Goal: Task Accomplishment & Management: Use online tool/utility

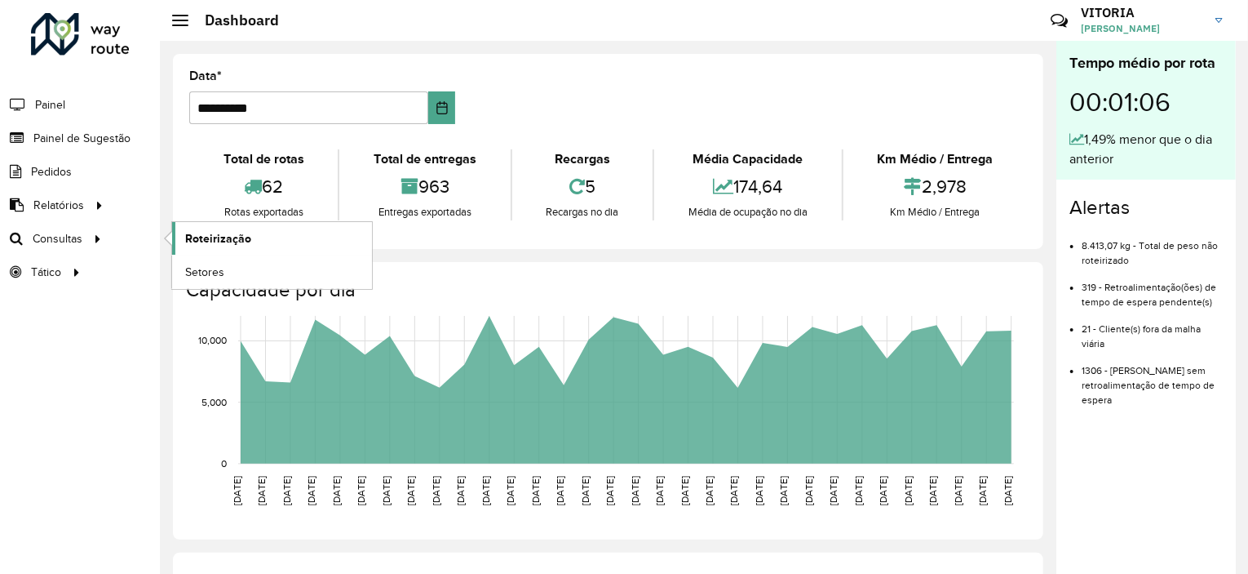
click at [233, 242] on span "Roteirização" at bounding box center [218, 238] width 66 height 17
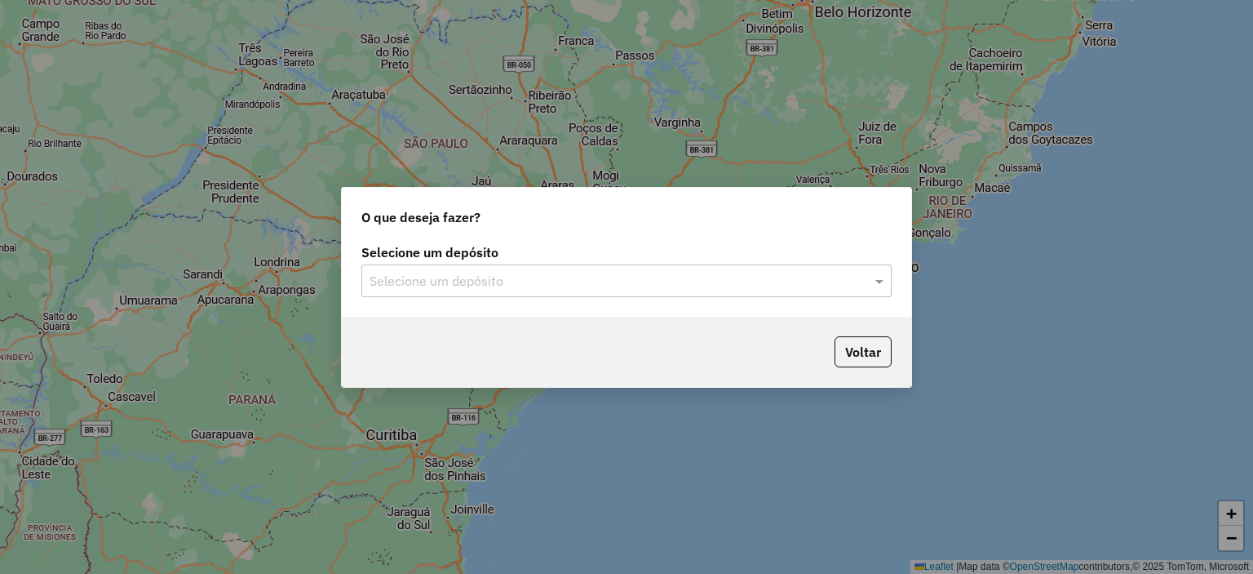
click at [510, 301] on div "Selecione um depósito Selecione um depósito" at bounding box center [627, 278] width 570 height 77
click at [418, 278] on input "text" at bounding box center [610, 282] width 481 height 20
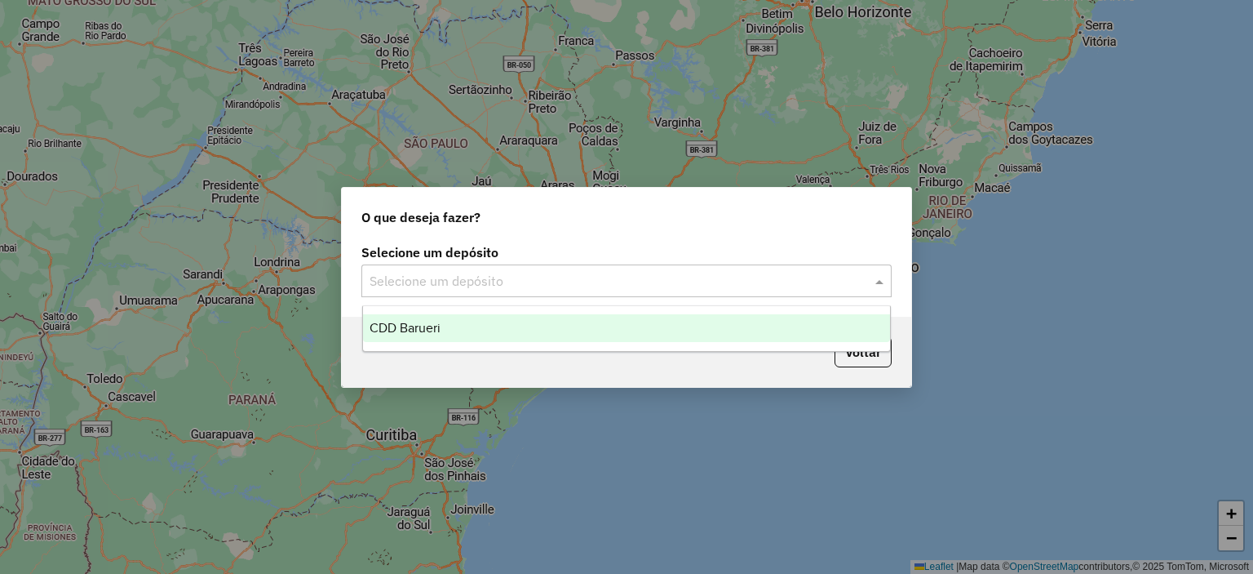
click at [411, 322] on span "CDD Barueri" at bounding box center [405, 328] width 71 height 14
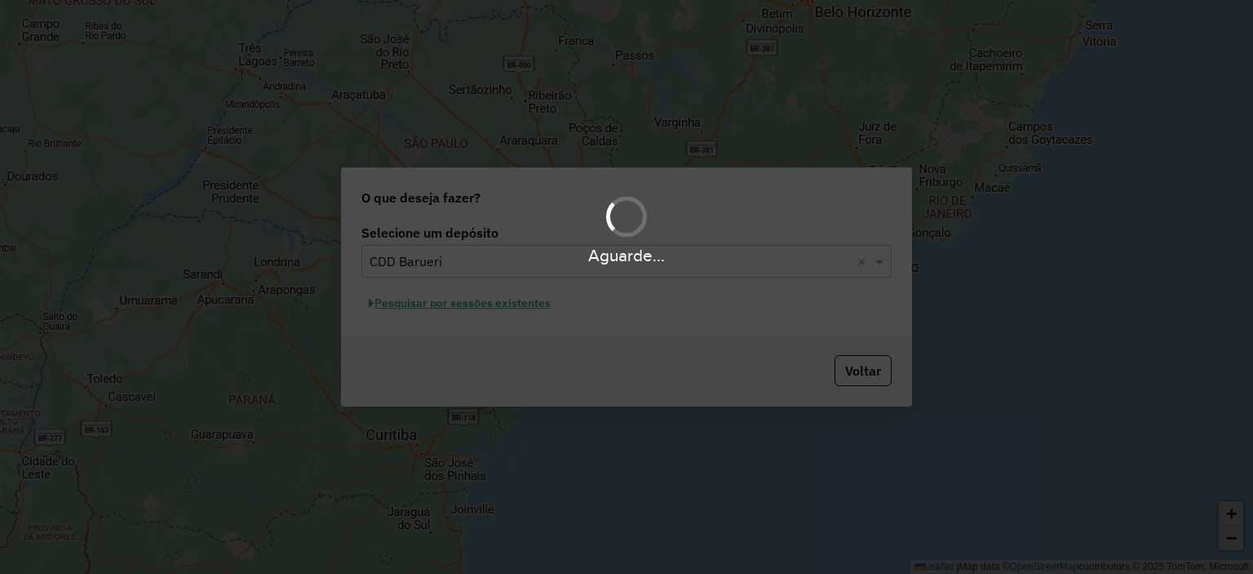
click at [476, 308] on div "Aguarde..." at bounding box center [626, 287] width 1253 height 574
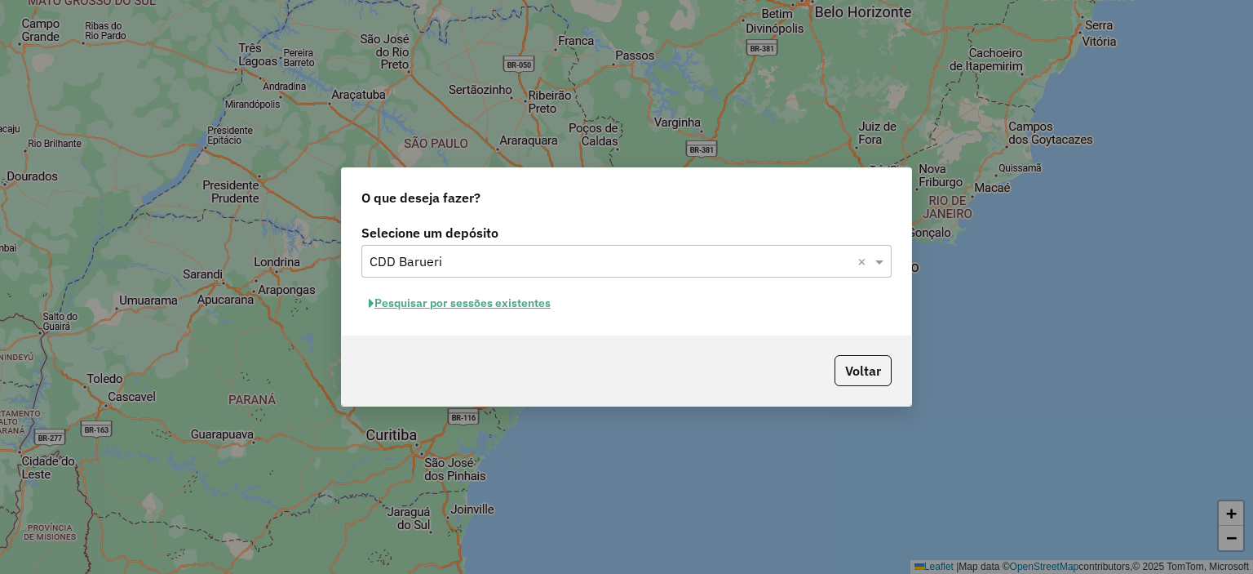
click at [508, 304] on button "Pesquisar por sessões existentes" at bounding box center [459, 302] width 197 height 25
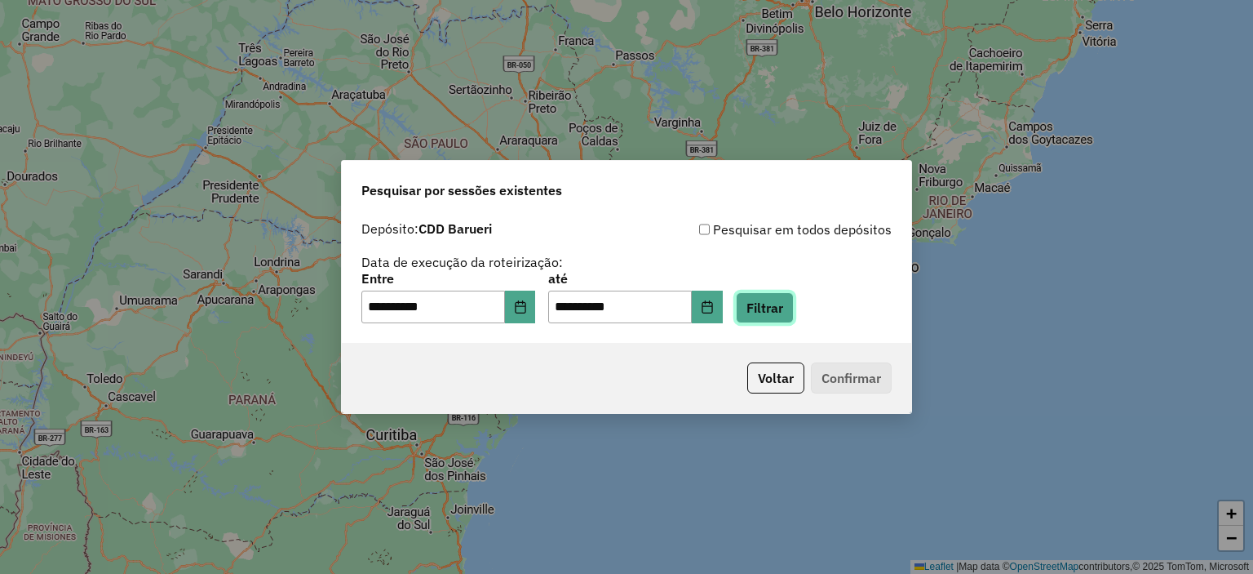
click at [785, 306] on button "Filtrar" at bounding box center [765, 307] width 58 height 31
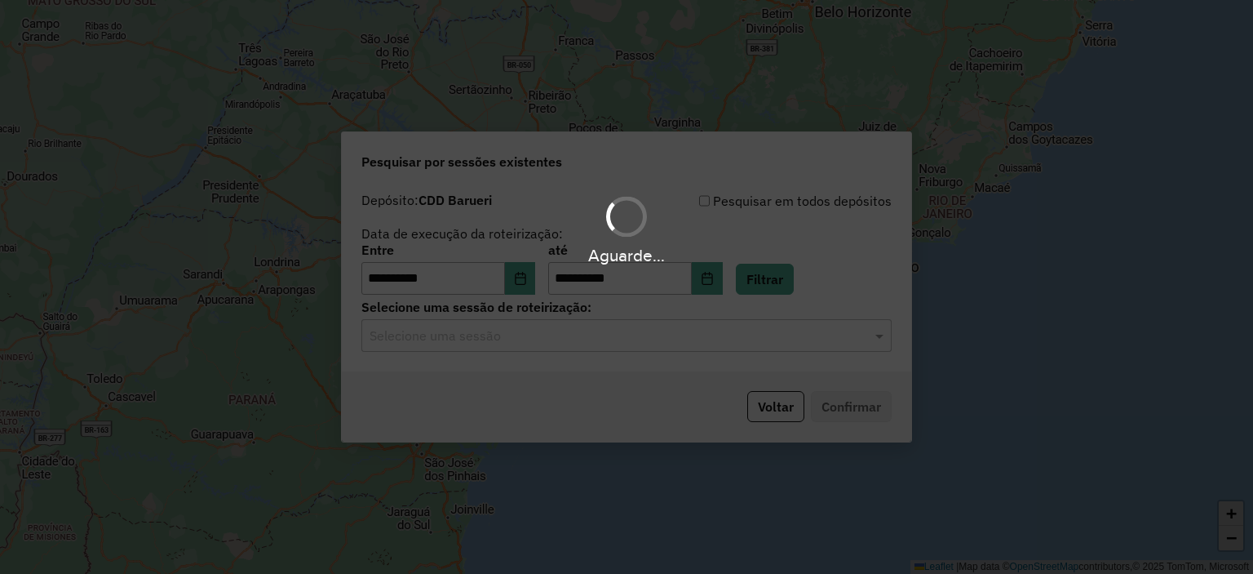
click at [542, 339] on div "Aguarde..." at bounding box center [626, 287] width 1253 height 574
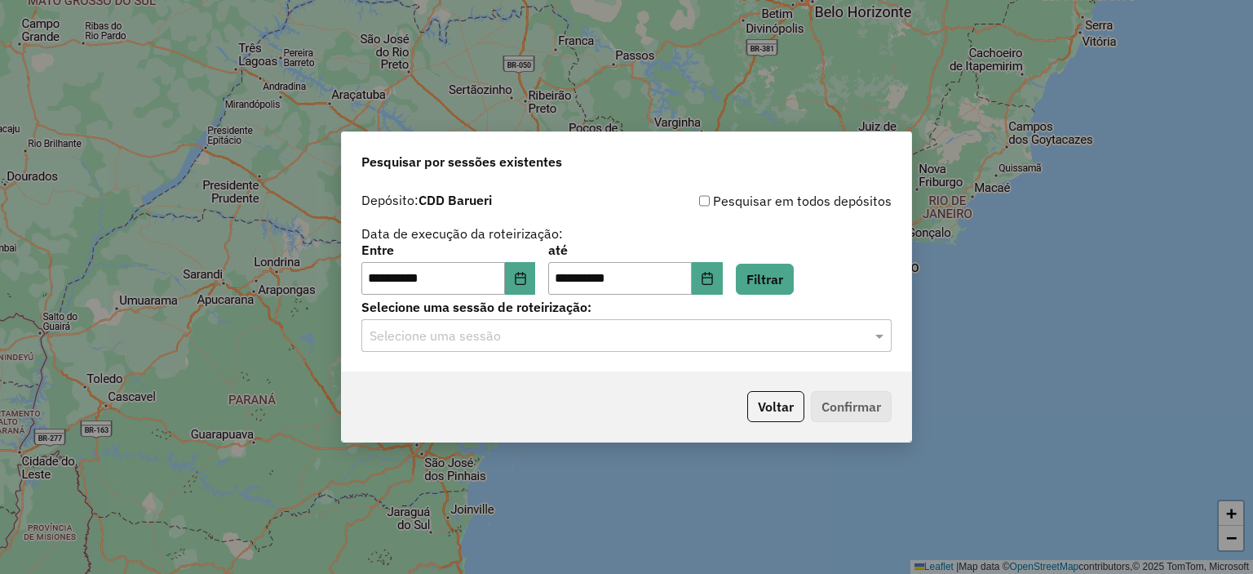
click at [539, 335] on input "text" at bounding box center [610, 336] width 481 height 20
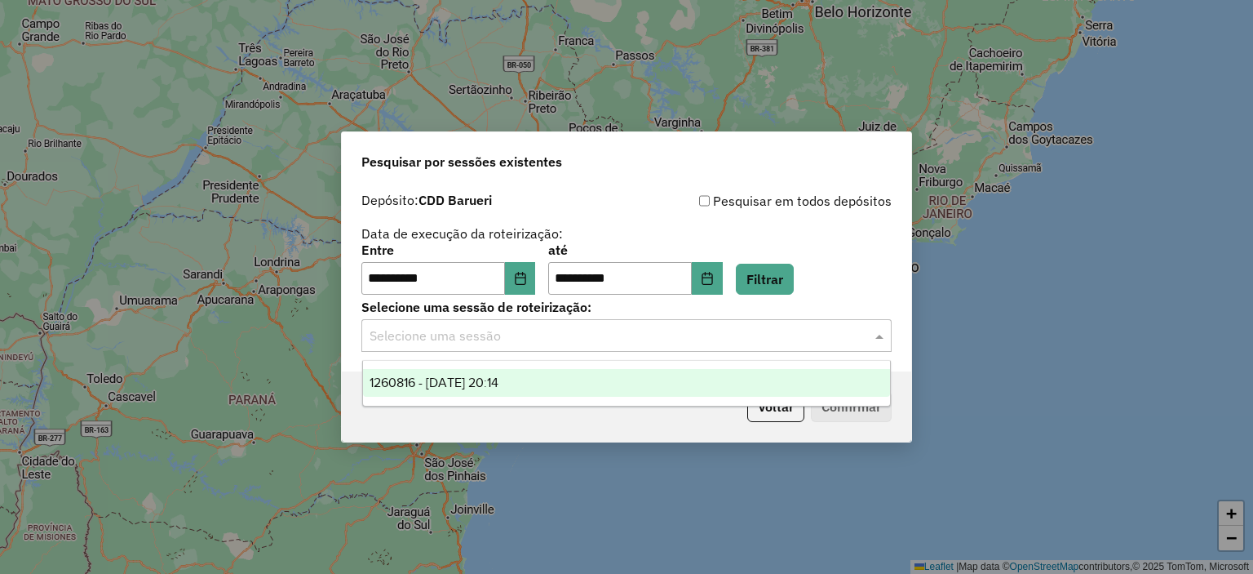
click at [463, 386] on span "1260816 - 06/09/2025 20:14" at bounding box center [434, 382] width 129 height 14
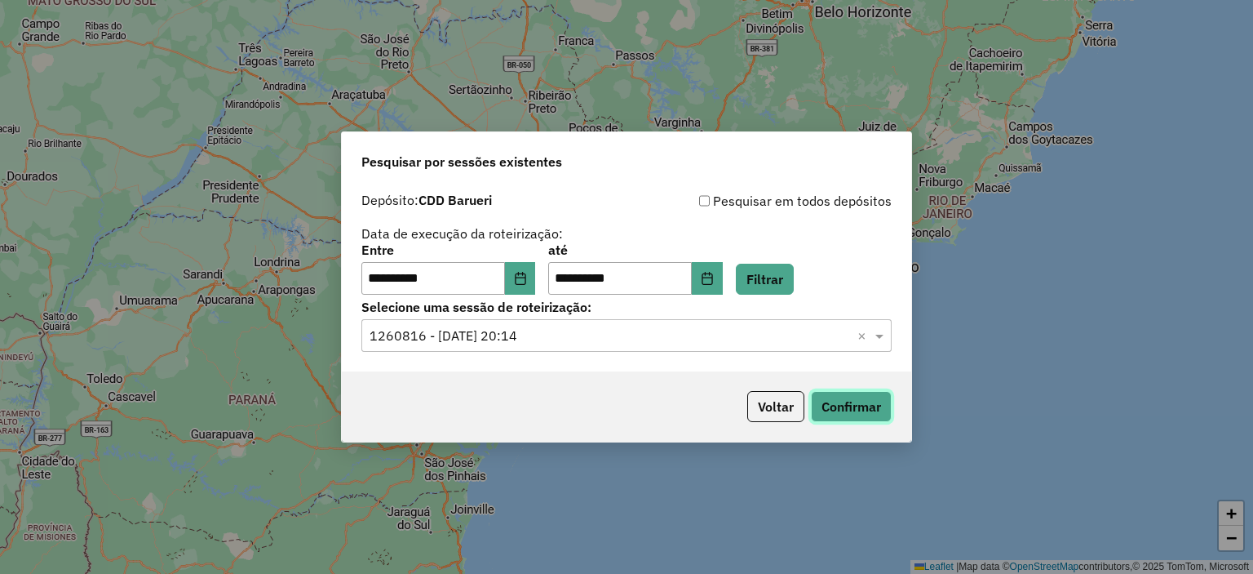
click at [829, 406] on button "Confirmar" at bounding box center [851, 406] width 81 height 31
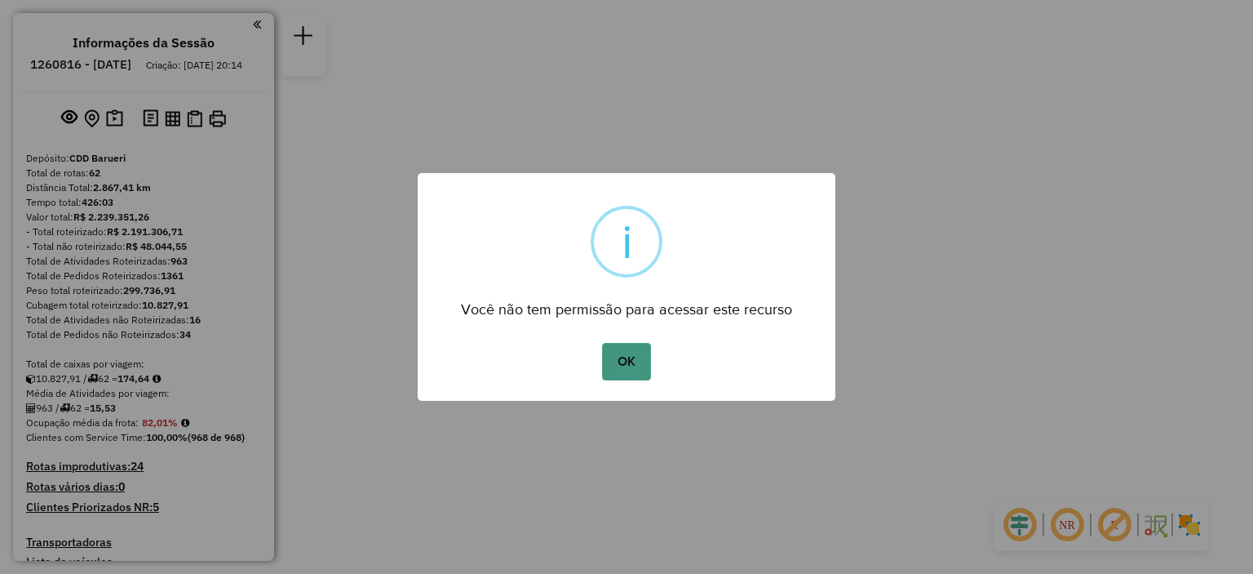
click at [604, 350] on button "OK" at bounding box center [626, 362] width 48 height 38
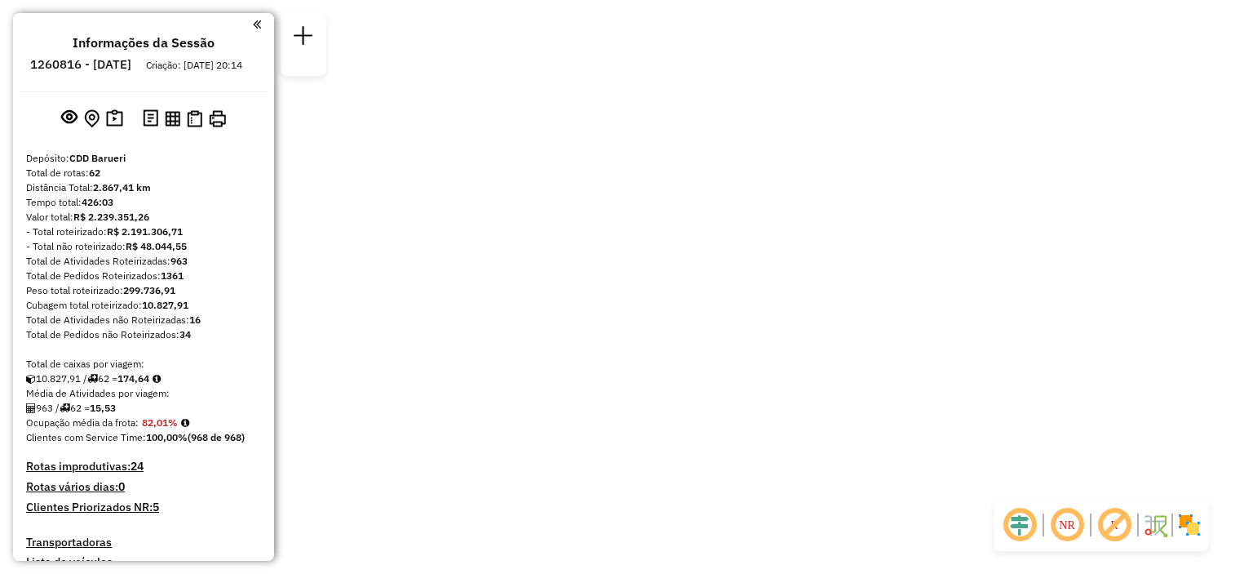
click at [625, 0] on div "Janela de atendimento Grade de atendimento Capacidade Transportadoras Veículos …" at bounding box center [626, 0] width 1253 height 0
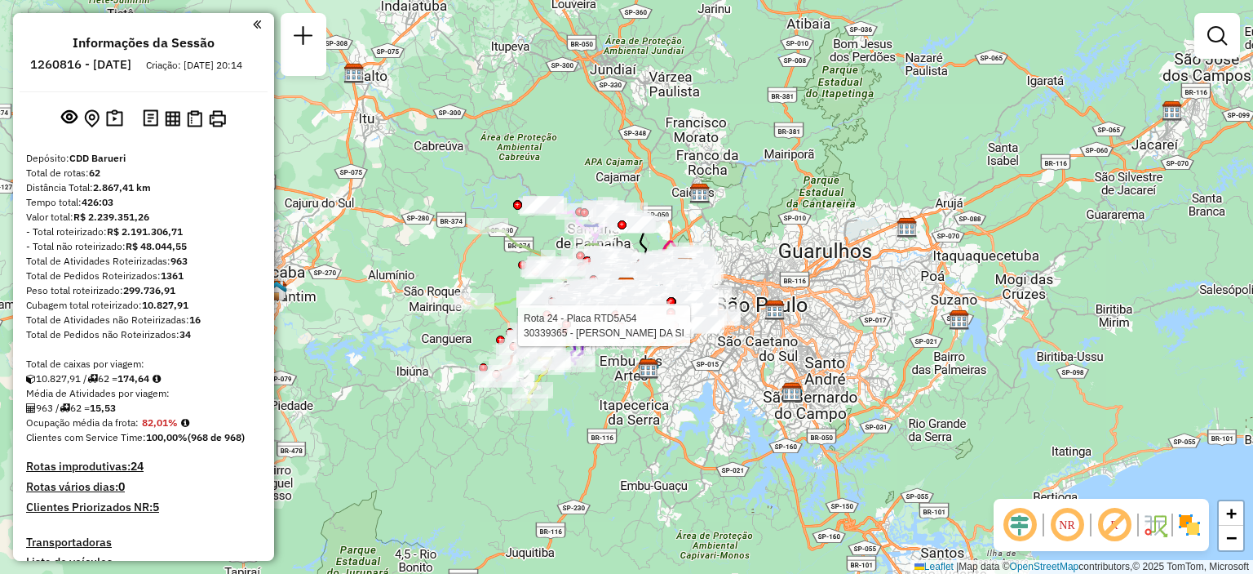
scroll to position [4883, 0]
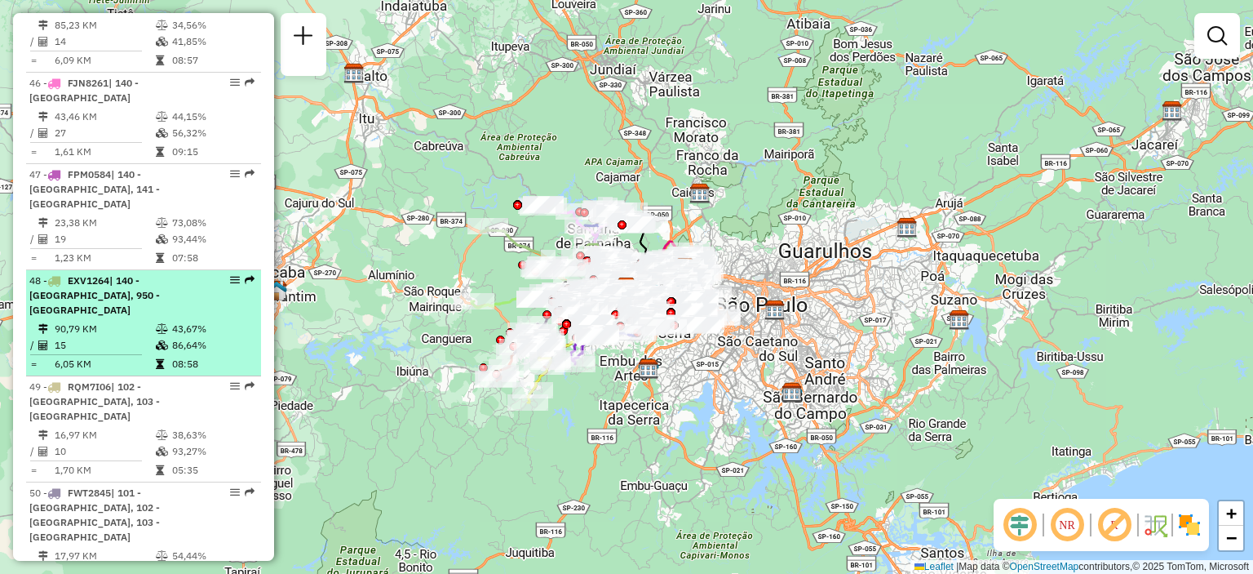
drag, startPoint x: 224, startPoint y: 290, endPoint x: 214, endPoint y: 299, distance: 13.8
drag, startPoint x: 214, startPoint y: 299, endPoint x: 234, endPoint y: 285, distance: 25.1
click at [224, 321] on td "43,67%" at bounding box center [212, 329] width 82 height 16
select select "**********"
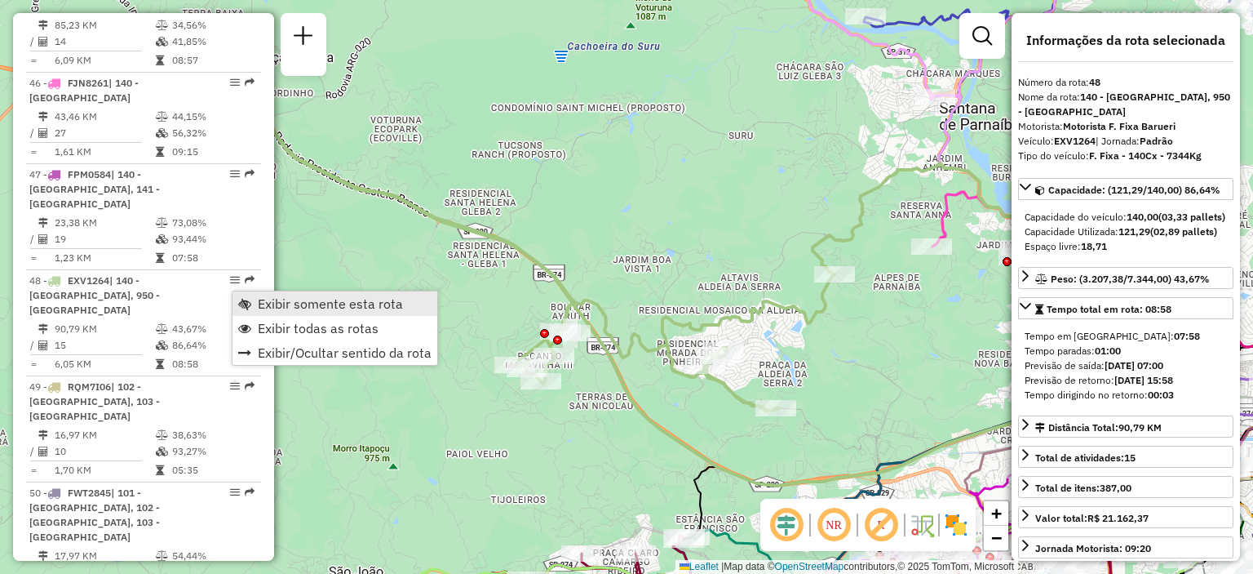
click at [246, 295] on link "Exibir somente esta rota" at bounding box center [335, 303] width 205 height 24
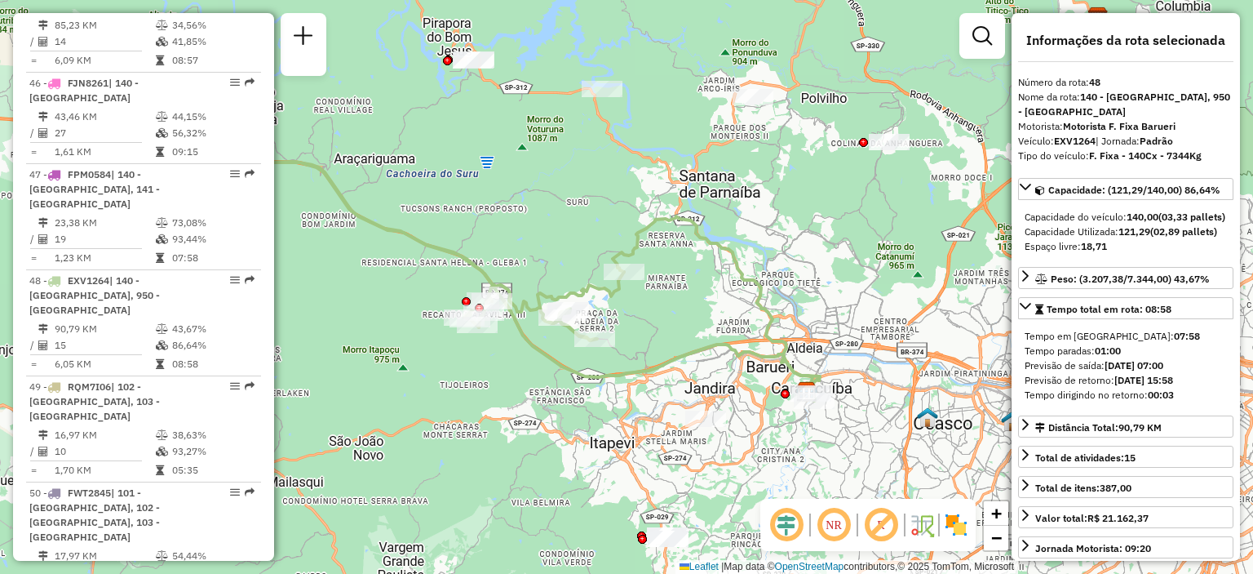
click at [946, 524] on img at bounding box center [956, 525] width 26 height 26
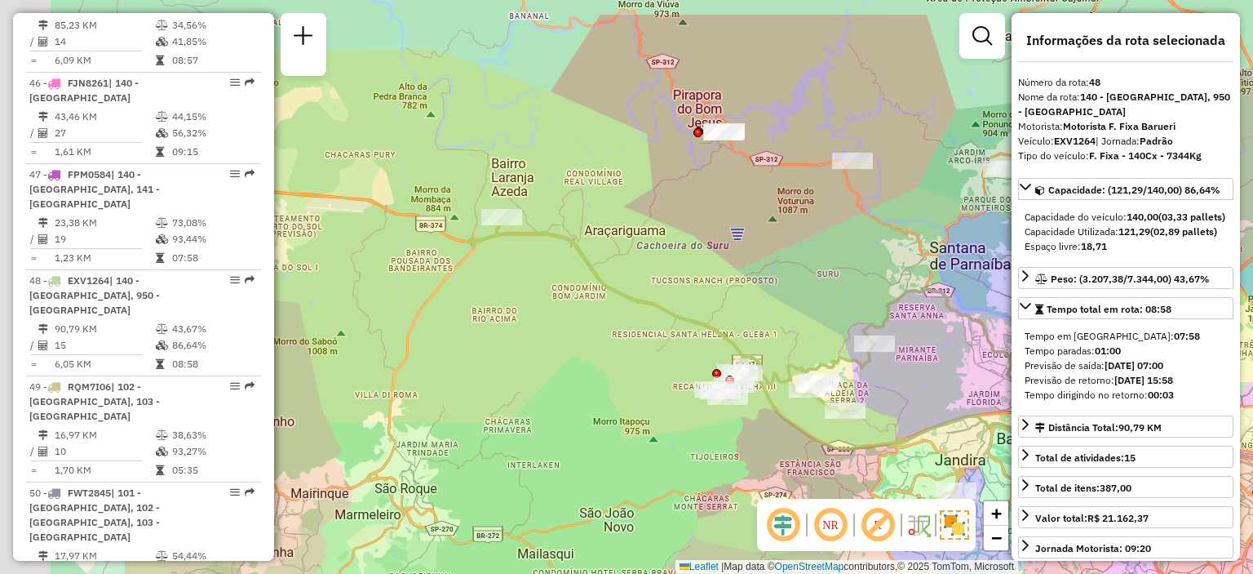
drag, startPoint x: 588, startPoint y: 378, endPoint x: 839, endPoint y: 450, distance: 260.6
click at [839, 450] on icon at bounding box center [768, 350] width 596 height 246
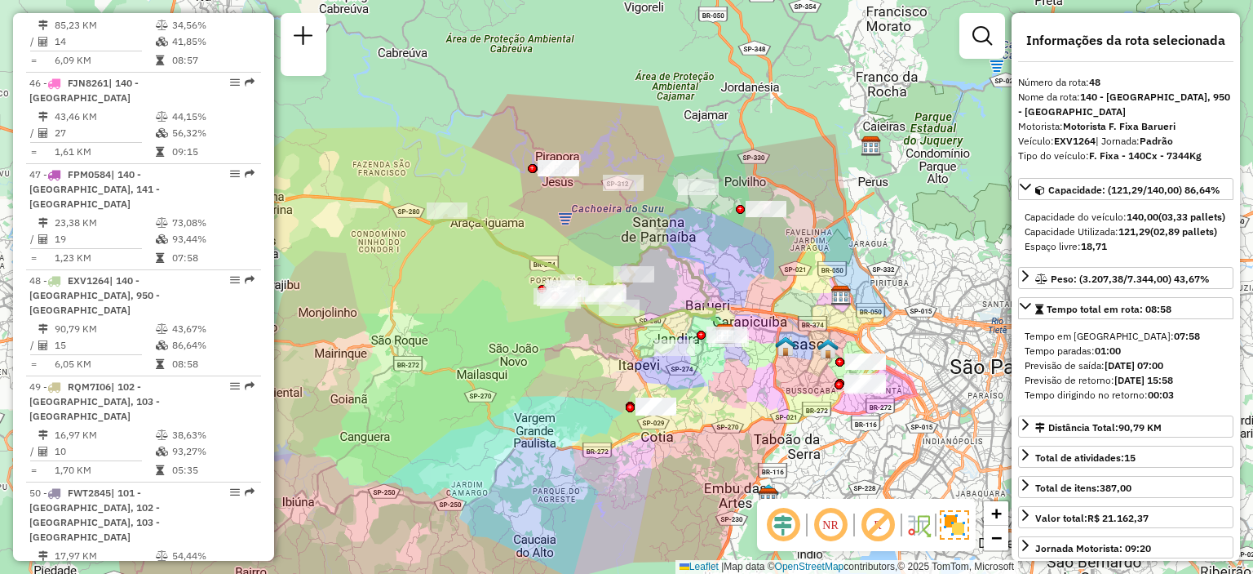
drag, startPoint x: 659, startPoint y: 255, endPoint x: 512, endPoint y: 218, distance: 151.6
click at [512, 218] on div "Janela de atendimento Grade de atendimento Capacidade Transportadoras Veículos …" at bounding box center [626, 287] width 1253 height 574
